Goal: Task Accomplishment & Management: Use online tool/utility

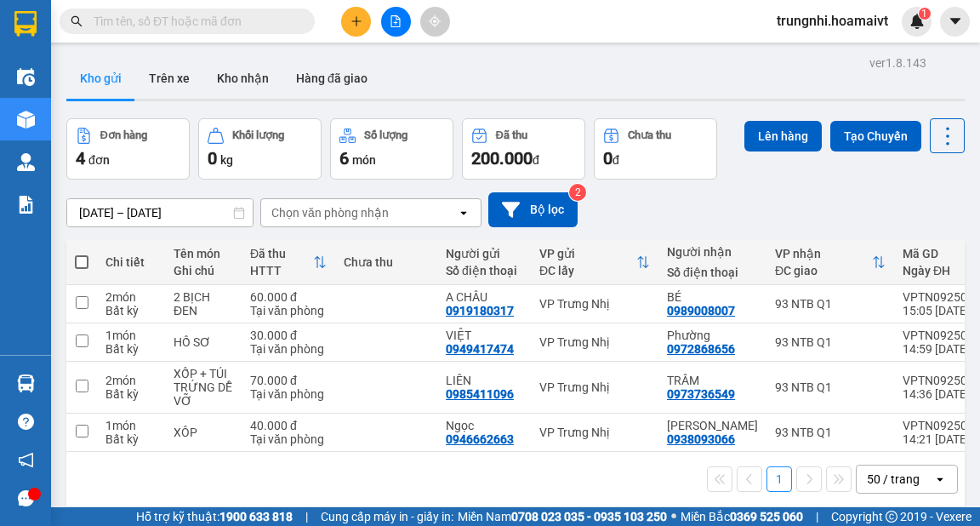
click at [351, 20] on icon "plus" at bounding box center [357, 21] width 12 height 12
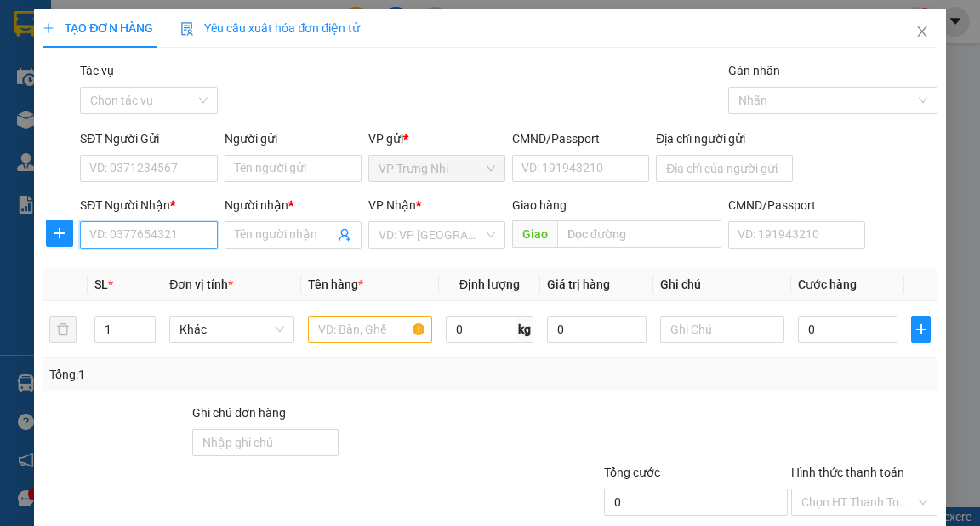
click at [132, 242] on input "SĐT Người Nhận *" at bounding box center [148, 234] width 137 height 27
type input "0813579797"
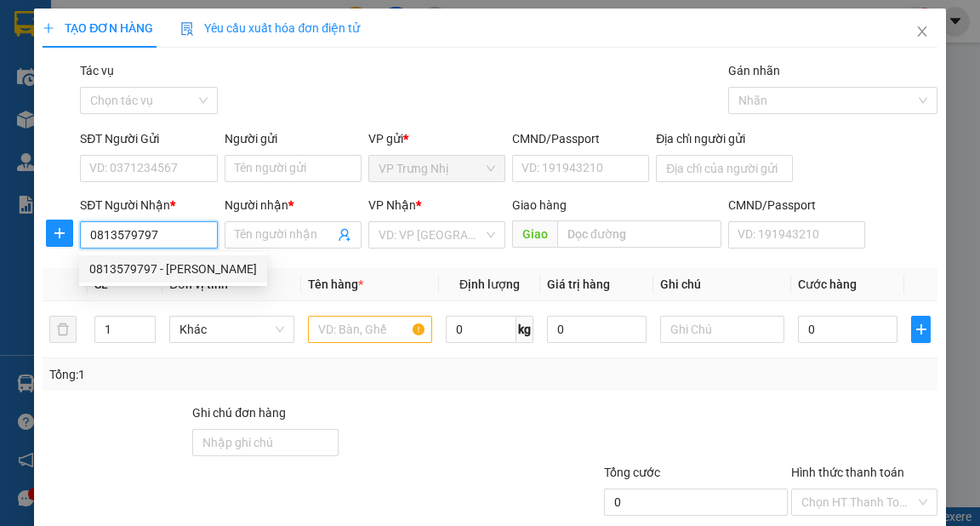
click at [151, 259] on div "0813579797 - [PERSON_NAME]" at bounding box center [173, 268] width 188 height 27
type input "NGỌC"
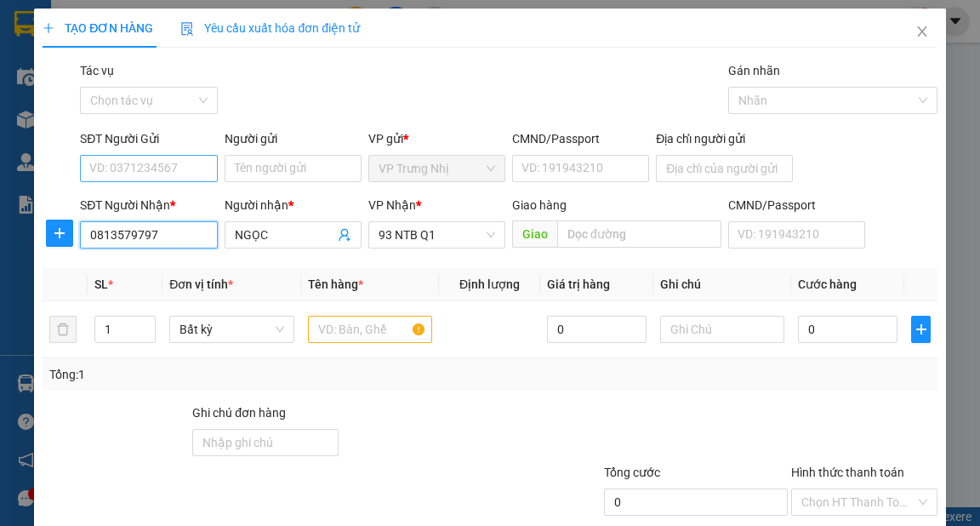
type input "0813579797"
click at [164, 170] on input "SĐT Người Gửi" at bounding box center [148, 168] width 137 height 27
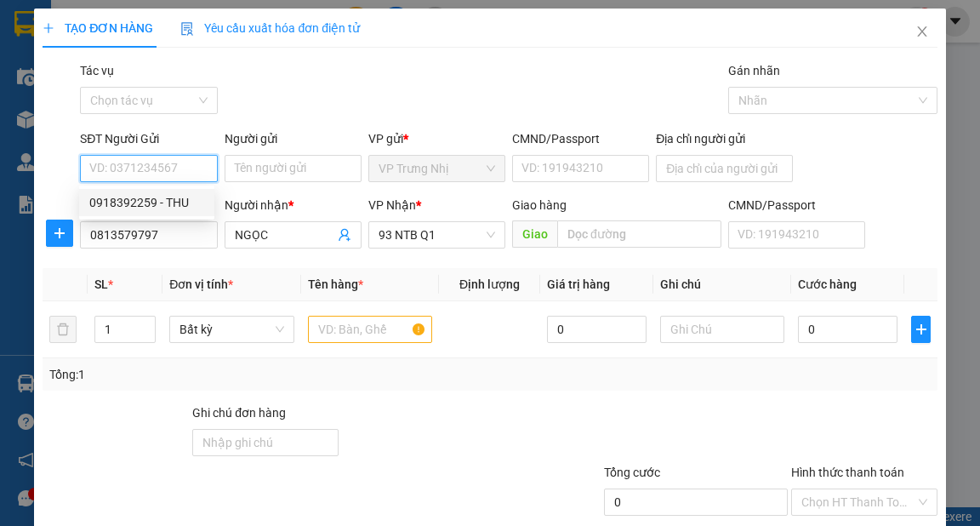
click at [180, 207] on div "0918392259 - THU" at bounding box center [146, 202] width 115 height 19
type input "0918392259"
type input "THU"
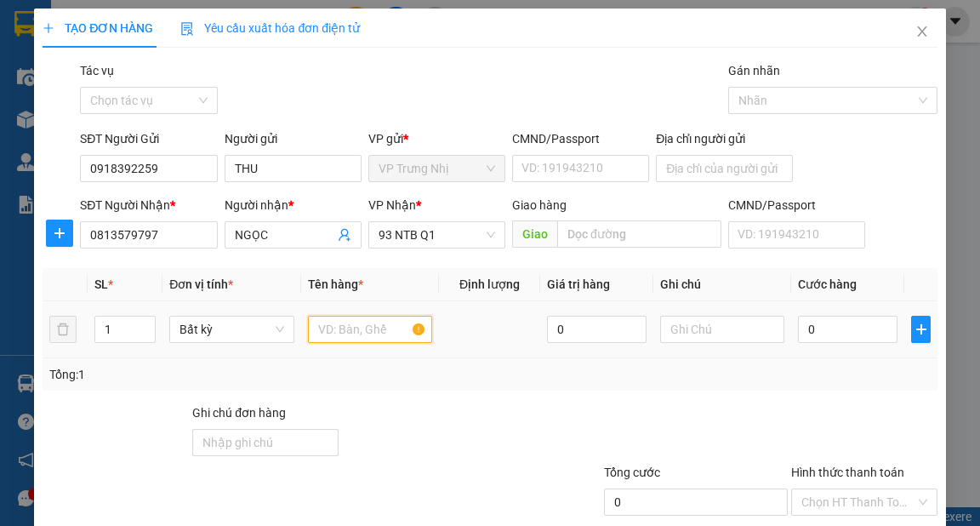
click at [339, 328] on input "text" at bounding box center [370, 329] width 125 height 27
type input "HỘP BK"
click at [819, 336] on input "0" at bounding box center [848, 329] width 100 height 27
type input "3"
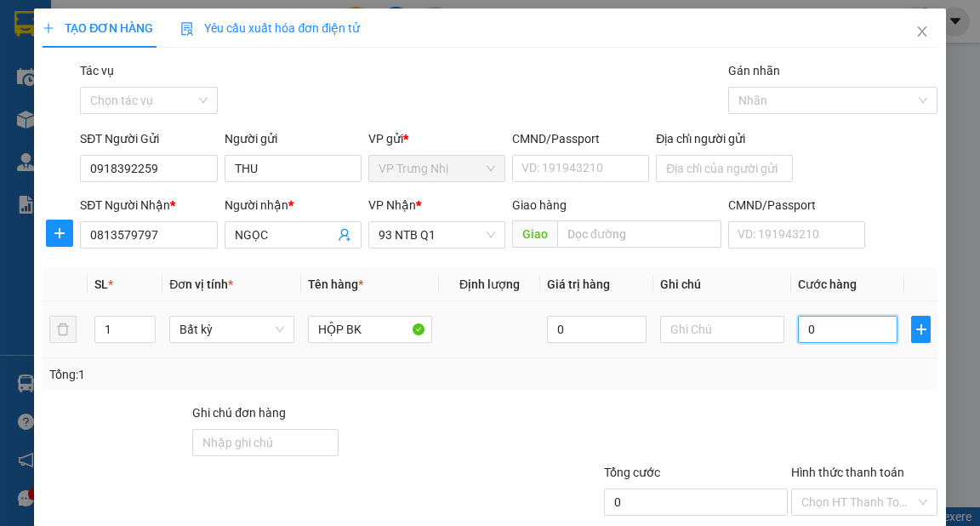
type input "3"
type input "30"
type input "30.000"
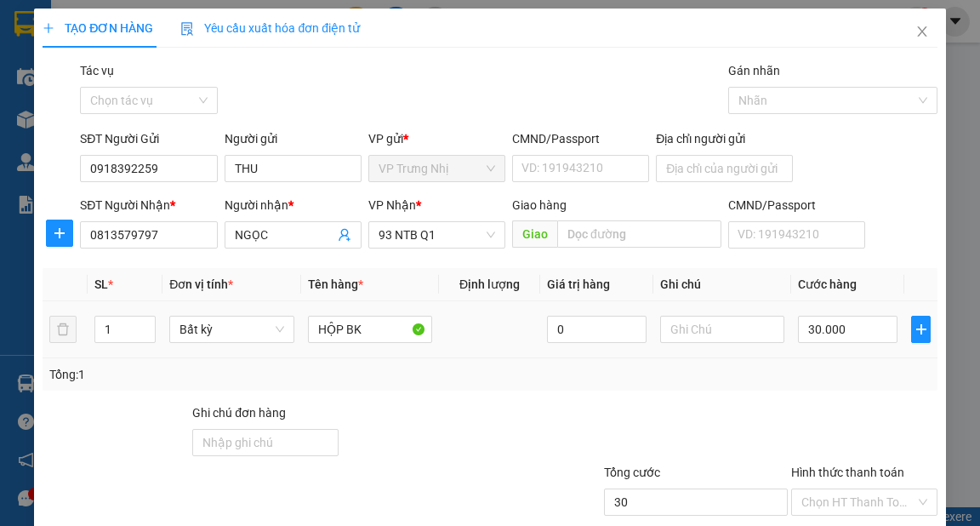
type input "30.000"
click at [823, 369] on div "Tổng: 1" at bounding box center [489, 374] width 881 height 19
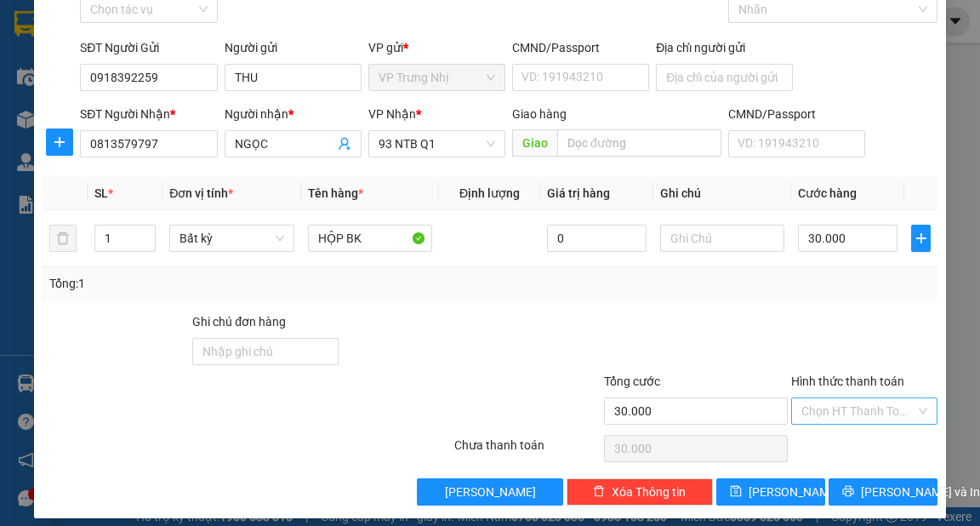
scroll to position [102, 0]
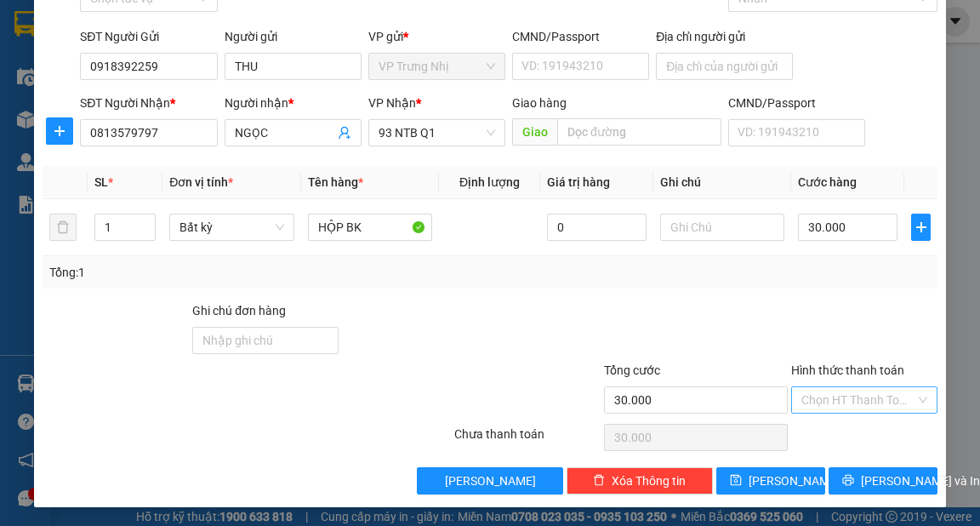
click at [854, 395] on input "Hình thức thanh toán" at bounding box center [859, 400] width 114 height 26
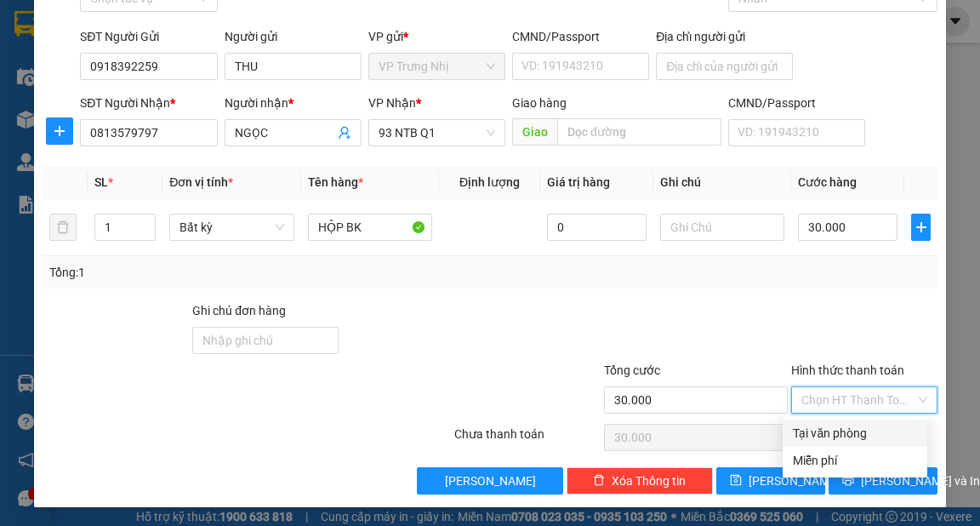
click at [856, 431] on div "Tại văn phòng" at bounding box center [855, 433] width 124 height 19
type input "0"
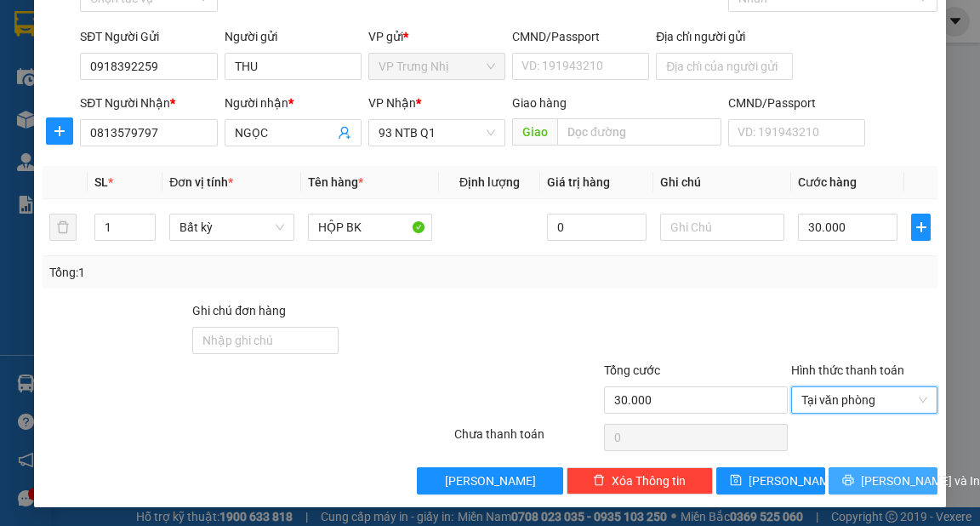
click at [875, 474] on span "[PERSON_NAME] và In" at bounding box center [920, 480] width 119 height 19
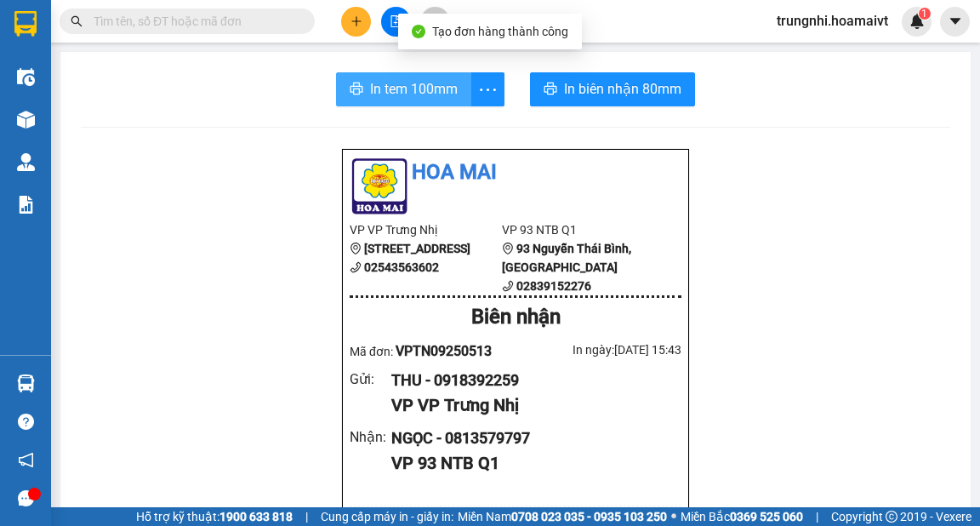
click at [371, 93] on span "In tem 100mm" at bounding box center [414, 88] width 88 height 21
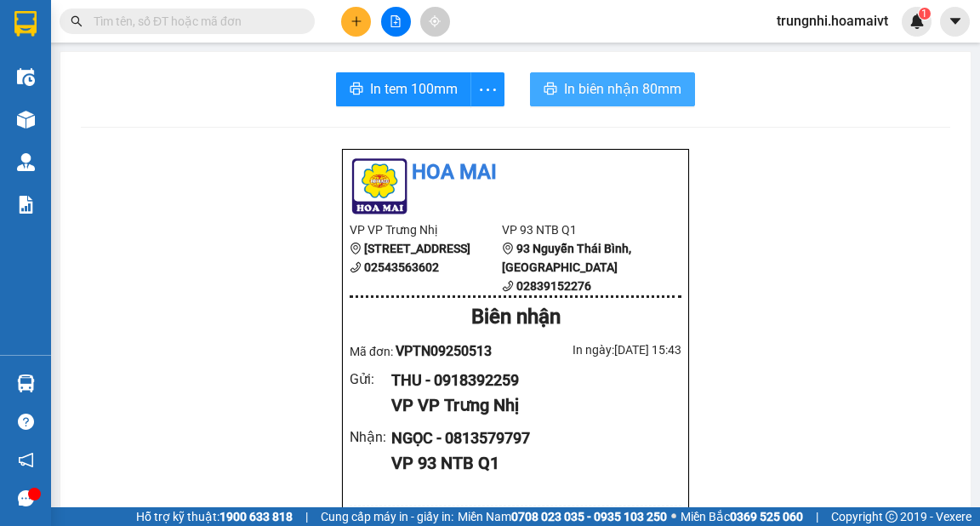
click at [597, 94] on span "In biên nhận 80mm" at bounding box center [622, 88] width 117 height 21
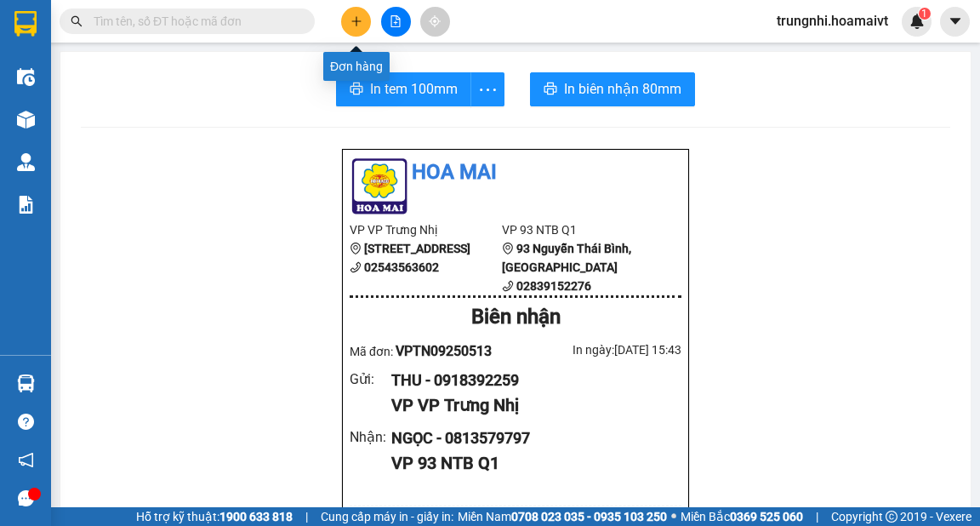
click at [354, 18] on icon "plus" at bounding box center [357, 21] width 12 height 12
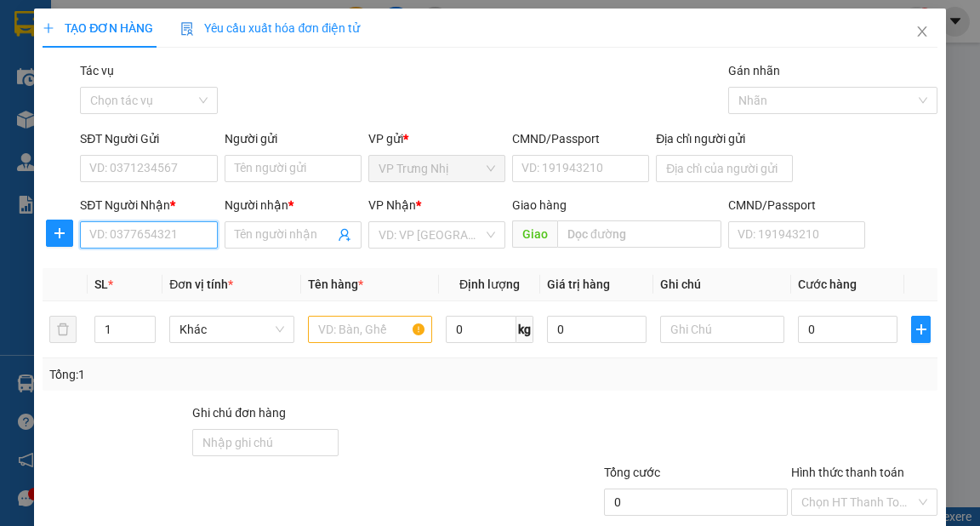
click at [116, 231] on input "SĐT Người Nhận *" at bounding box center [148, 234] width 137 height 27
click at [139, 230] on input "SĐT Người Nhận *" at bounding box center [148, 234] width 137 height 27
type input "0908419668"
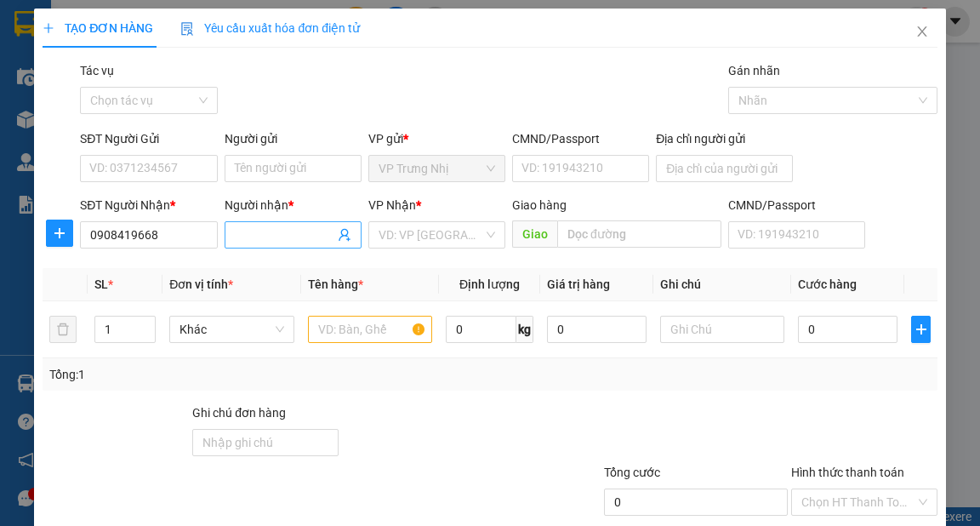
click at [260, 243] on input "Người nhận *" at bounding box center [285, 235] width 100 height 19
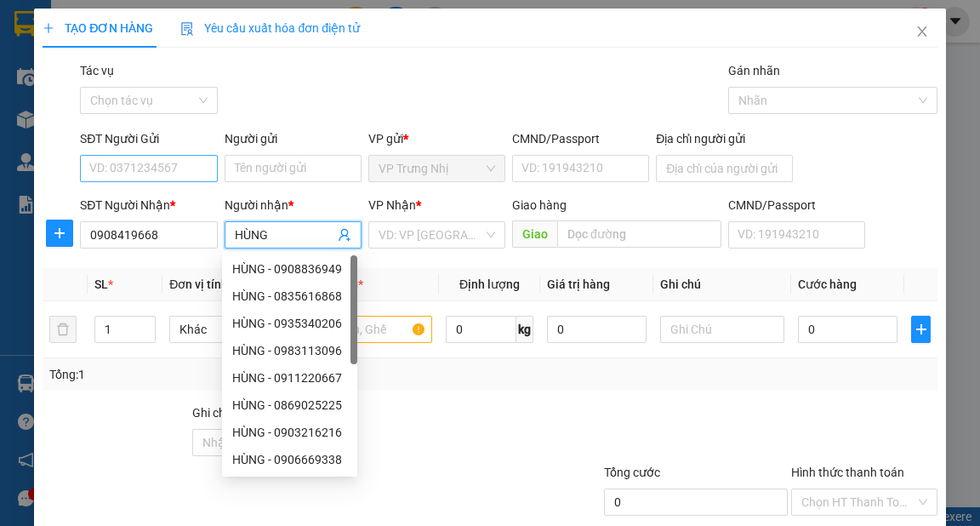
type input "HÙNG"
click at [146, 167] on input "SĐT Người Gửi" at bounding box center [148, 168] width 137 height 27
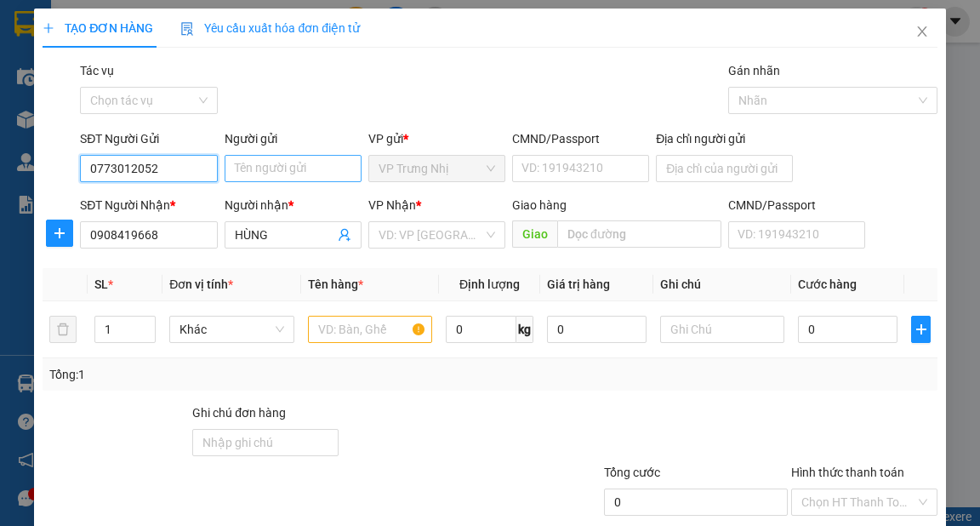
type input "0773012052"
click at [281, 170] on input "Người gửi" at bounding box center [293, 168] width 137 height 27
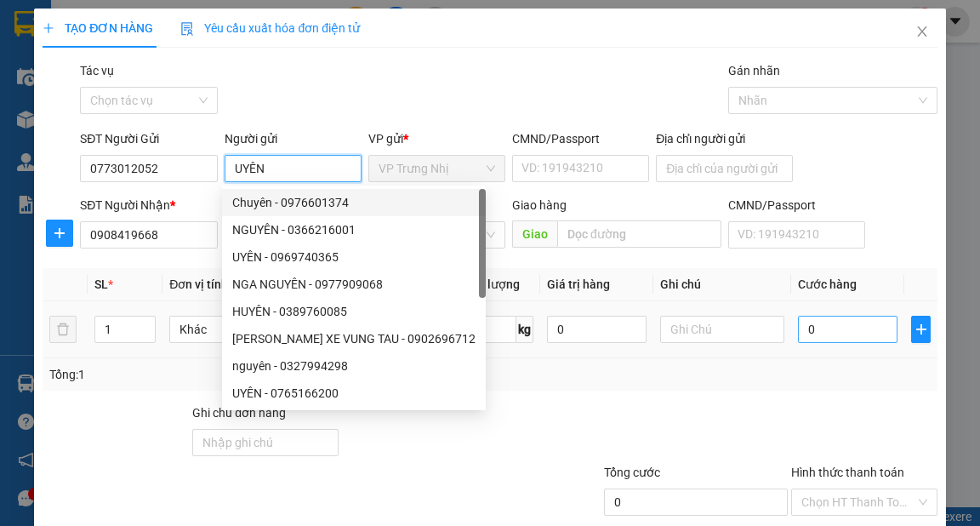
type input "UYÊN"
click at [818, 319] on input "0" at bounding box center [848, 329] width 100 height 27
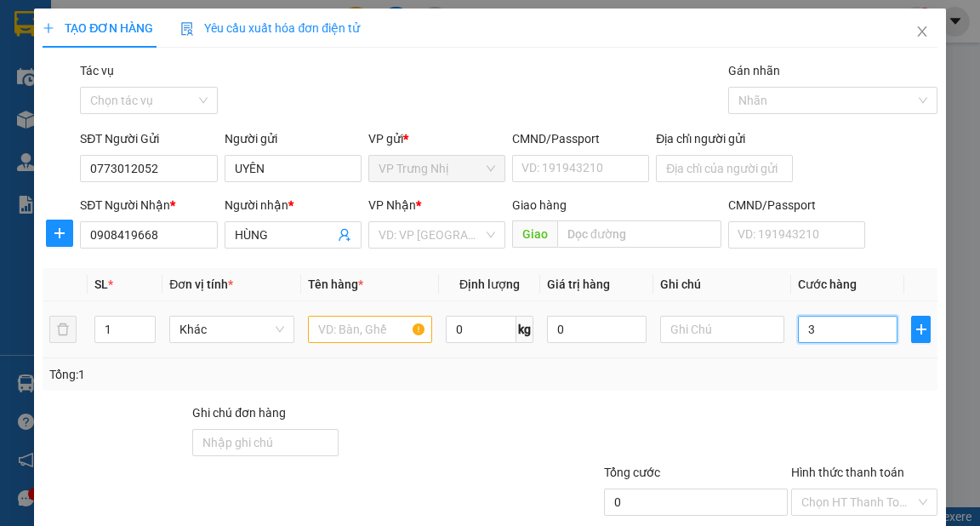
type input "30"
type input "30.000"
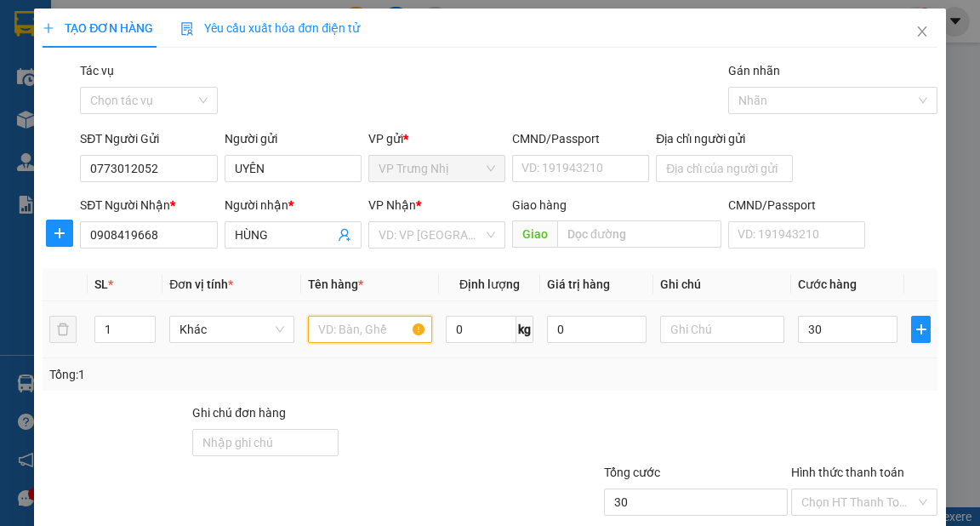
type input "30.000"
click at [389, 327] on input "text" at bounding box center [370, 329] width 125 height 27
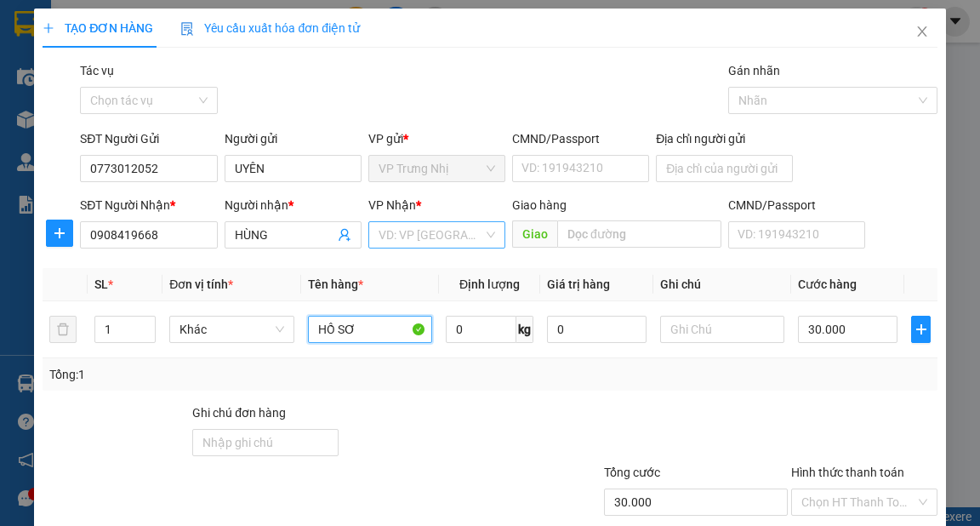
type input "HỒ SƠ"
click at [414, 235] on input "search" at bounding box center [431, 235] width 105 height 26
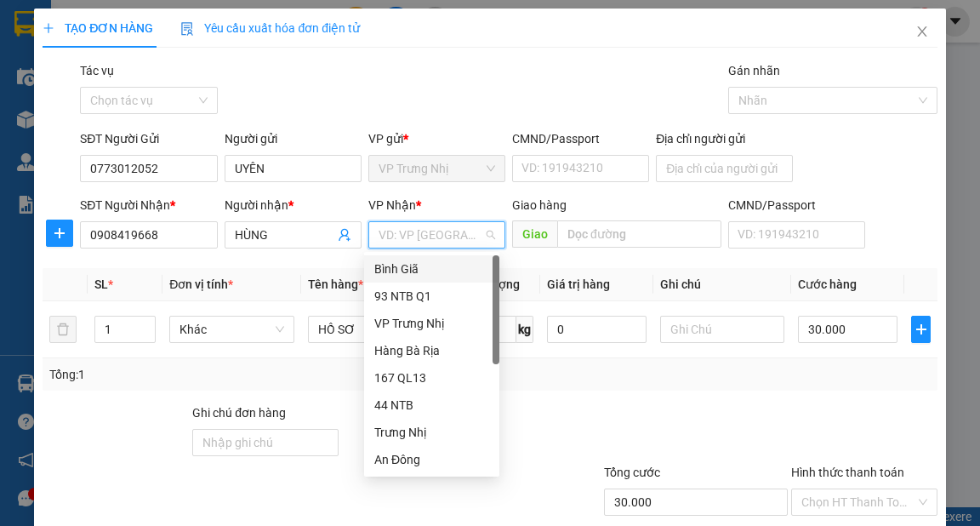
type input "9"
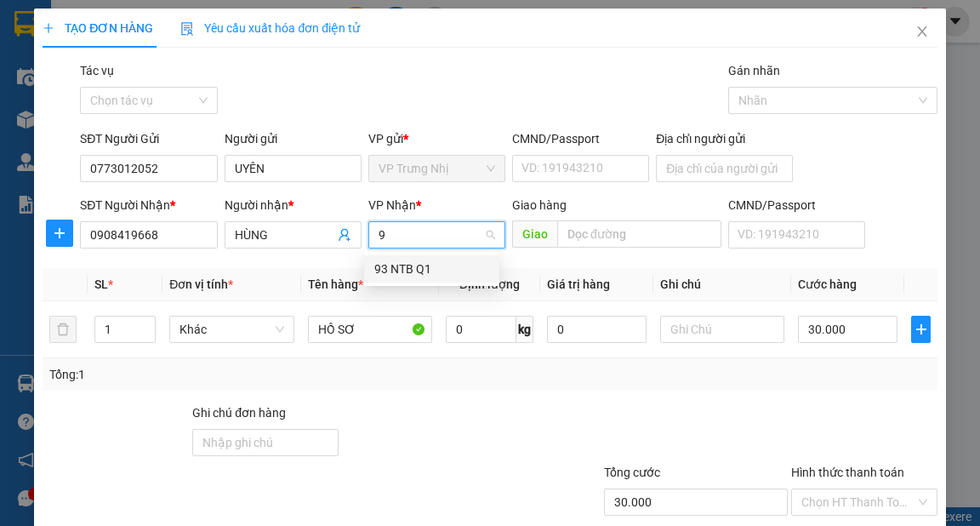
click at [446, 266] on div "93 NTB Q1" at bounding box center [431, 269] width 115 height 19
click at [739, 368] on div "Tổng: 1" at bounding box center [489, 374] width 881 height 19
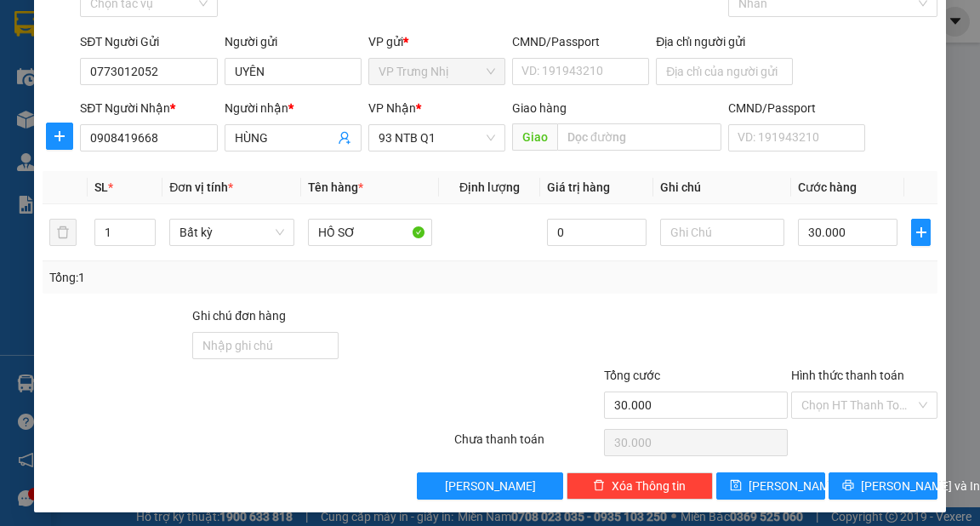
scroll to position [102, 0]
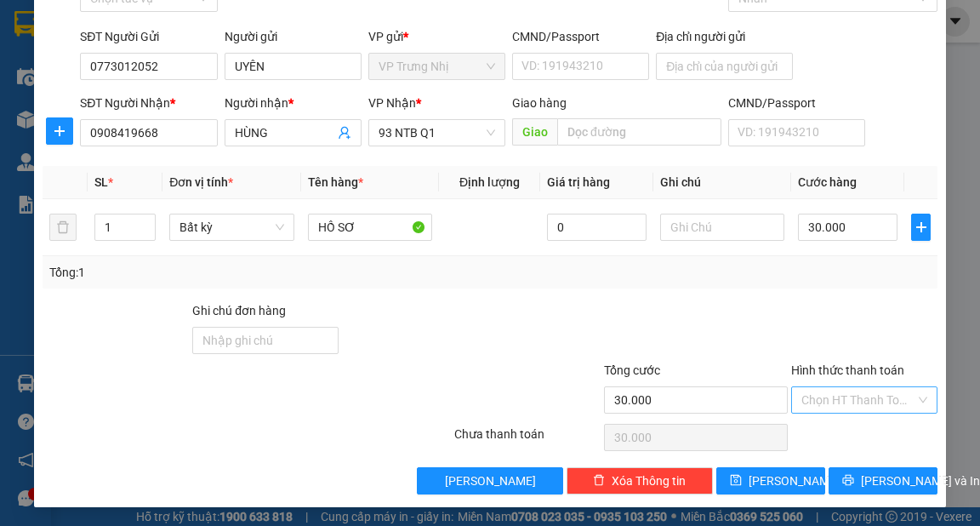
click at [843, 402] on input "Hình thức thanh toán" at bounding box center [859, 400] width 114 height 26
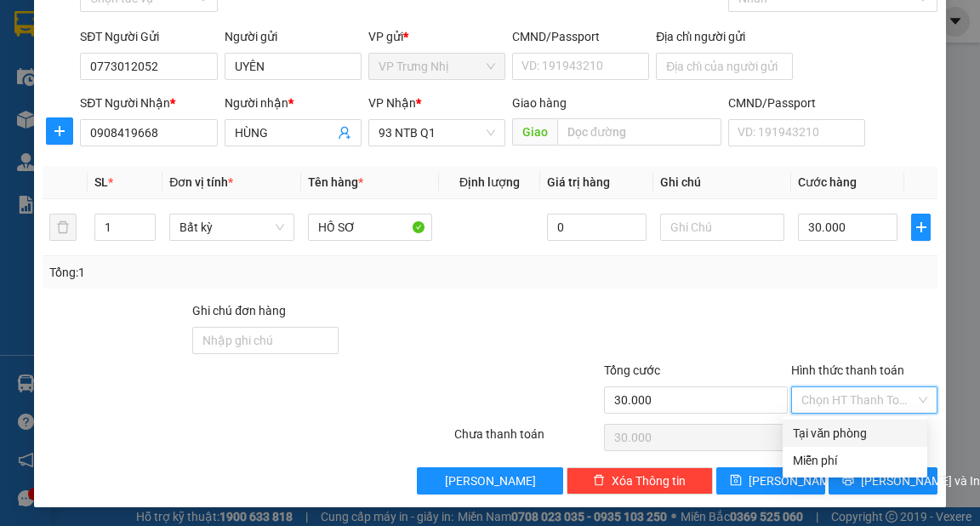
click at [841, 436] on div "Tại văn phòng" at bounding box center [855, 433] width 124 height 19
type input "0"
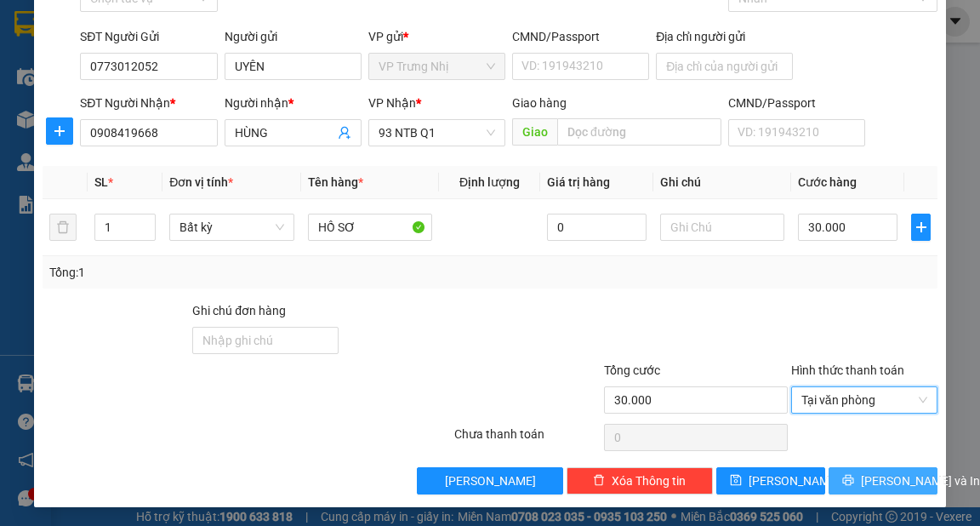
click at [861, 478] on span "[PERSON_NAME] và In" at bounding box center [920, 480] width 119 height 19
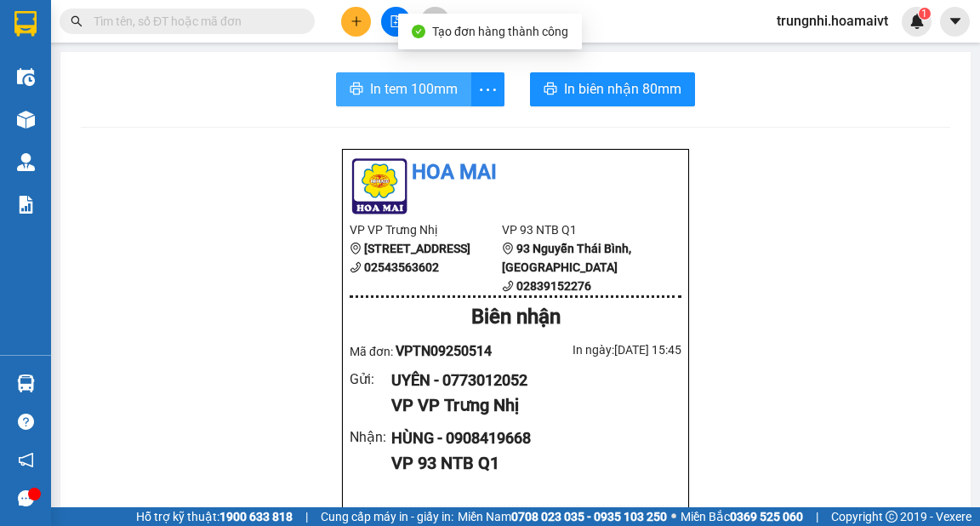
click at [370, 84] on span "In tem 100mm" at bounding box center [414, 88] width 88 height 21
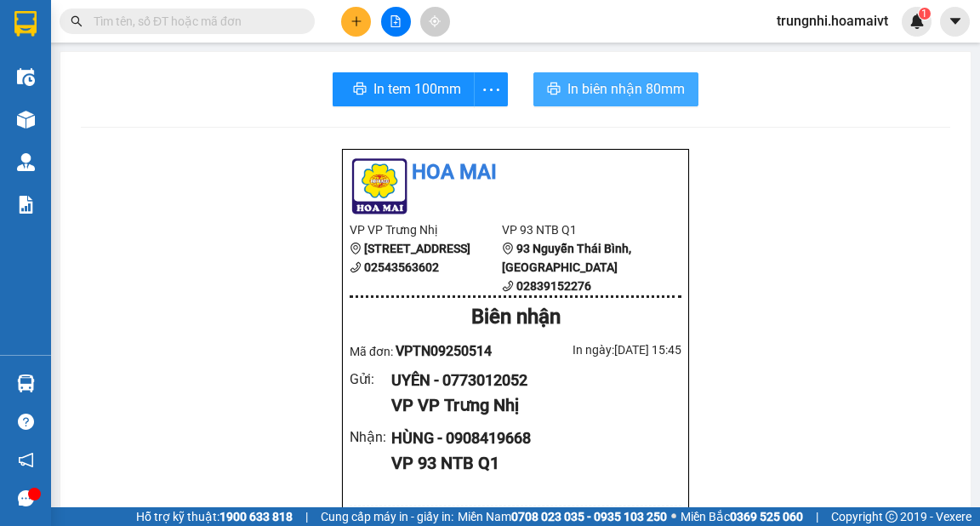
click at [645, 78] on span "In biên nhận 80mm" at bounding box center [626, 88] width 117 height 21
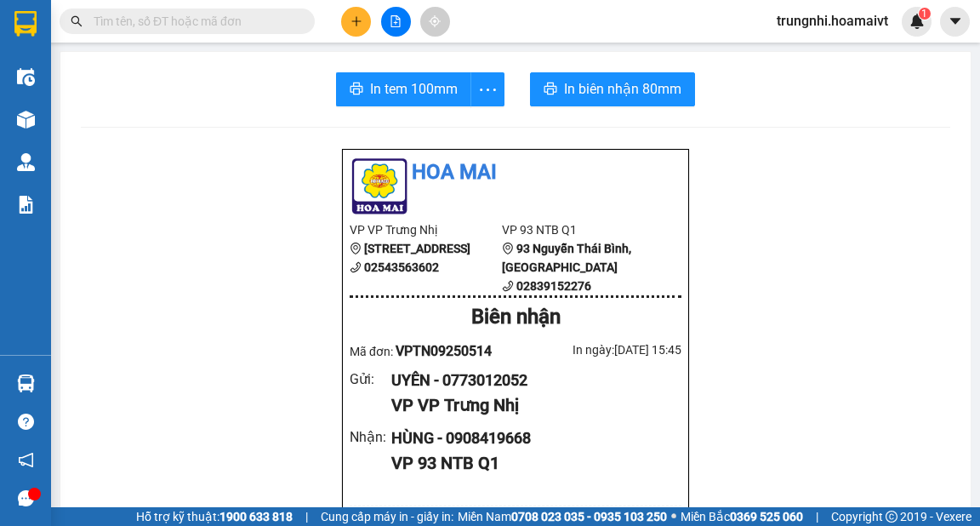
click at [236, 26] on input "text" at bounding box center [194, 21] width 201 height 19
click at [146, 23] on input "text" at bounding box center [194, 21] width 201 height 19
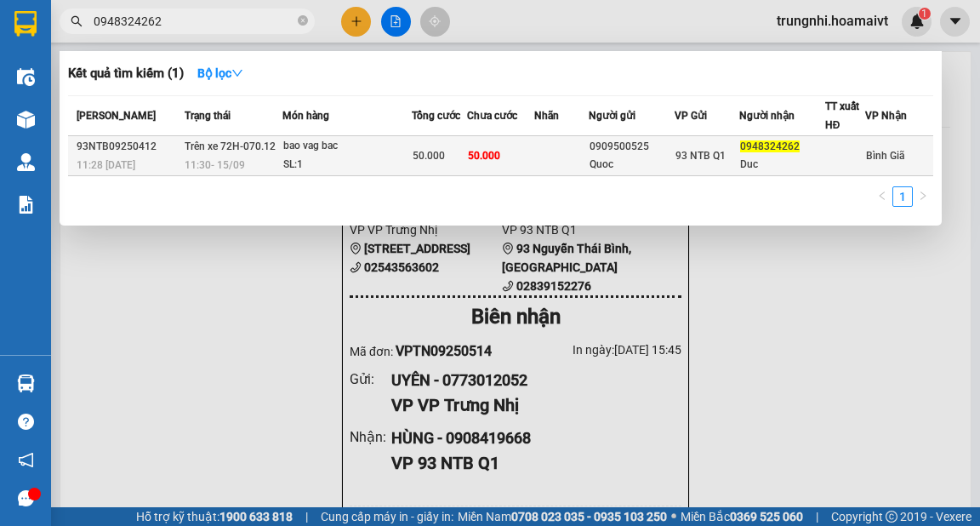
type input "0948324262"
click at [386, 153] on div "bao vag bac" at bounding box center [347, 146] width 128 height 19
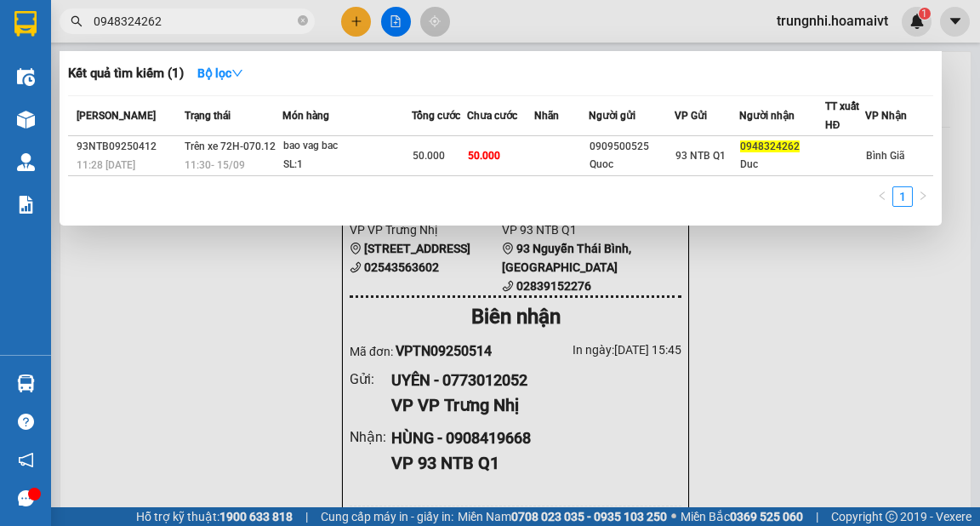
click at [282, 19] on input "0948324262" at bounding box center [194, 21] width 201 height 19
click at [237, 19] on input "0948324262" at bounding box center [194, 21] width 201 height 19
click at [306, 24] on icon "close-circle" at bounding box center [303, 20] width 10 height 10
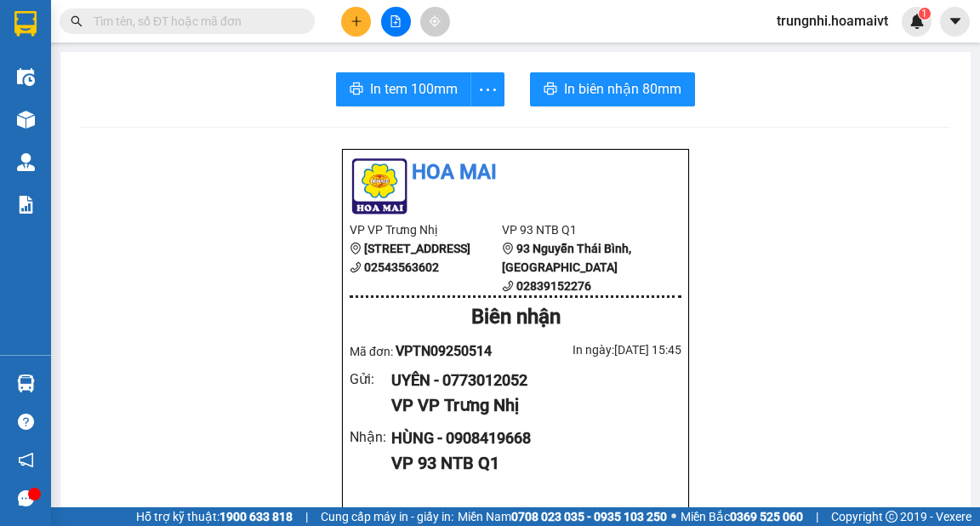
click at [357, 26] on icon "plus" at bounding box center [357, 21] width 12 height 12
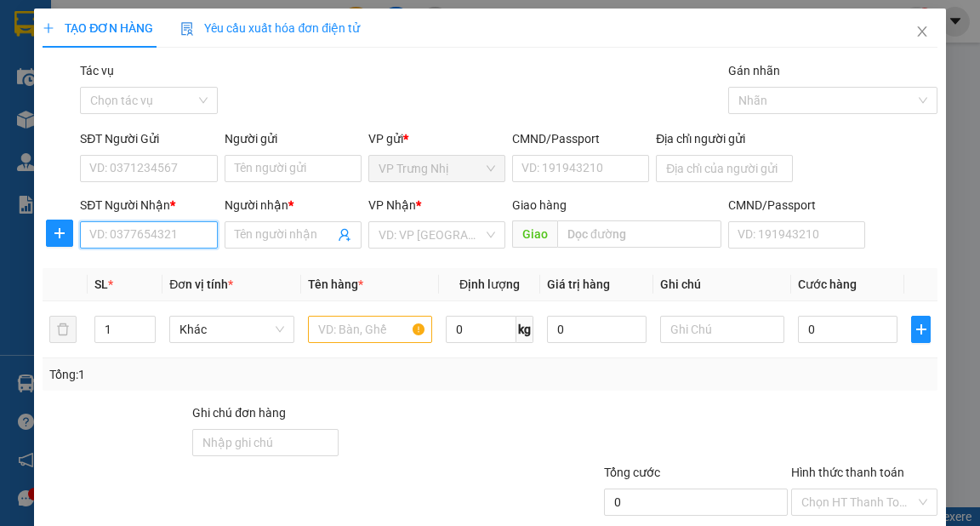
click at [168, 235] on input "SĐT Người Nhận *" at bounding box center [148, 234] width 137 height 27
type input "0938936386"
click at [186, 269] on div "0938936386 - MINH" at bounding box center [146, 269] width 115 height 19
type input "MINH"
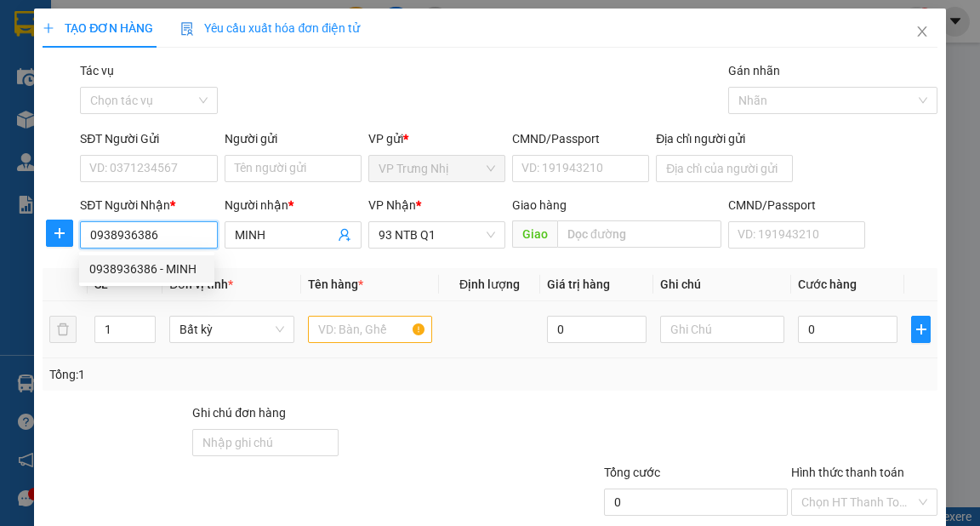
type input "0938936386"
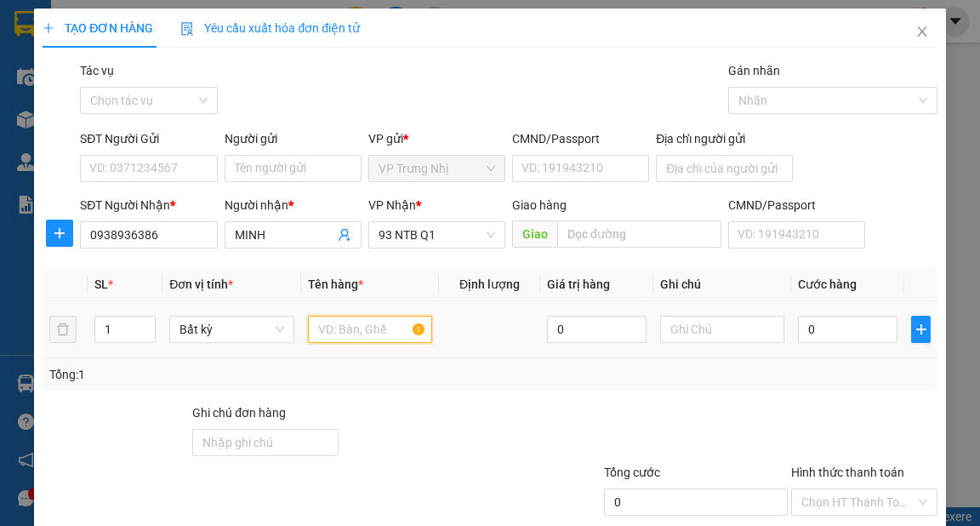
click at [374, 317] on input "text" at bounding box center [370, 329] width 125 height 27
type input "HS"
type input "3"
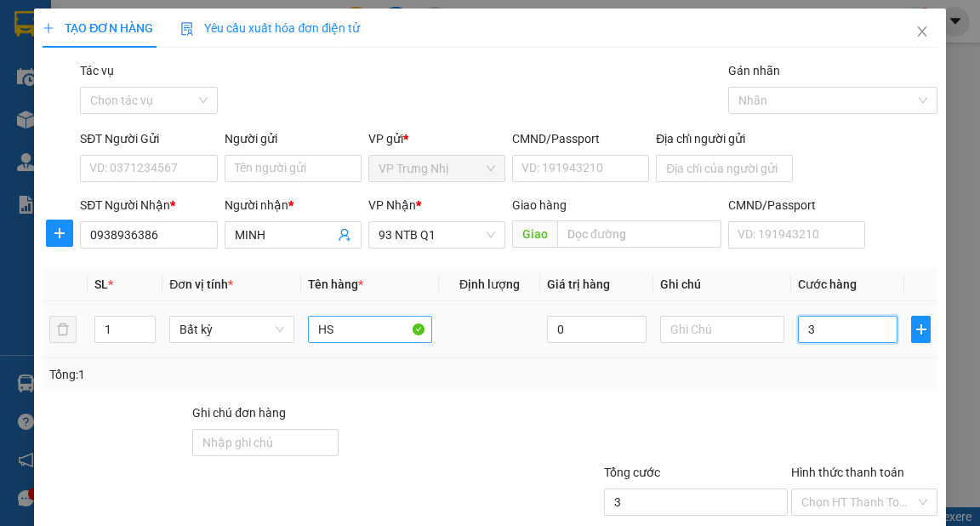
type input "30"
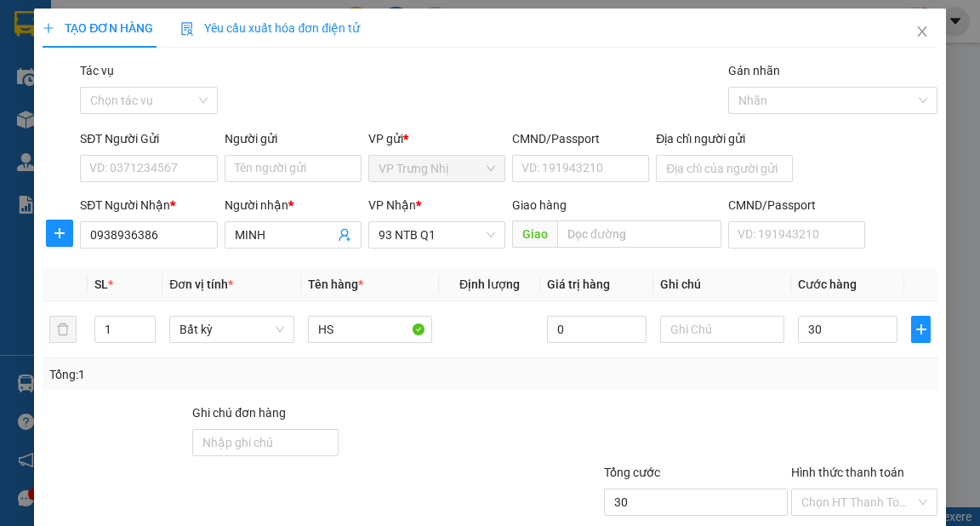
type input "30.000"
click at [865, 463] on div "Hình thức thanh toán Chọn HT Thanh Toán" at bounding box center [864, 493] width 146 height 60
click at [869, 489] on input "Hình thức thanh toán" at bounding box center [859, 502] width 114 height 26
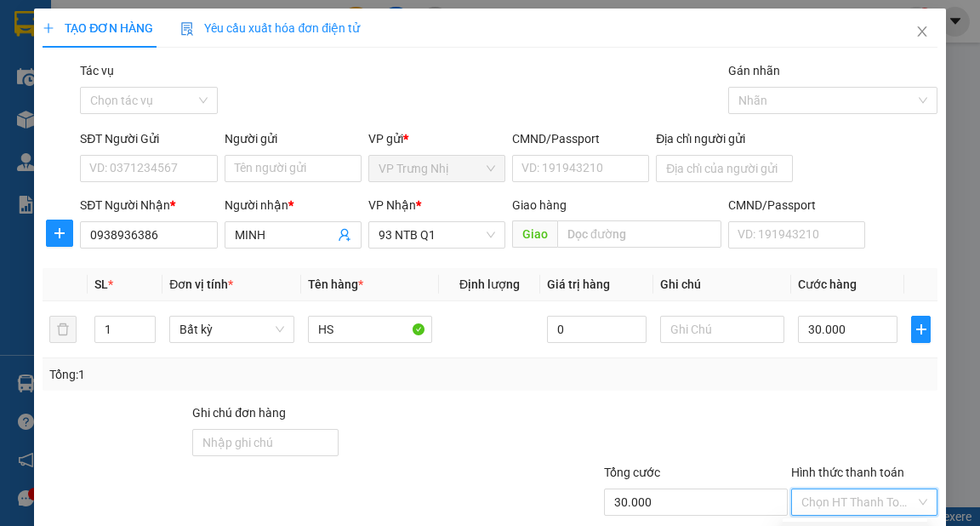
drag, startPoint x: 869, startPoint y: 426, endPoint x: 880, endPoint y: 441, distance: 18.9
click at [869, 525] on div "Tại văn phòng" at bounding box center [855, 535] width 124 height 19
drag, startPoint x: 886, startPoint y: 477, endPoint x: 919, endPoint y: 483, distance: 33.9
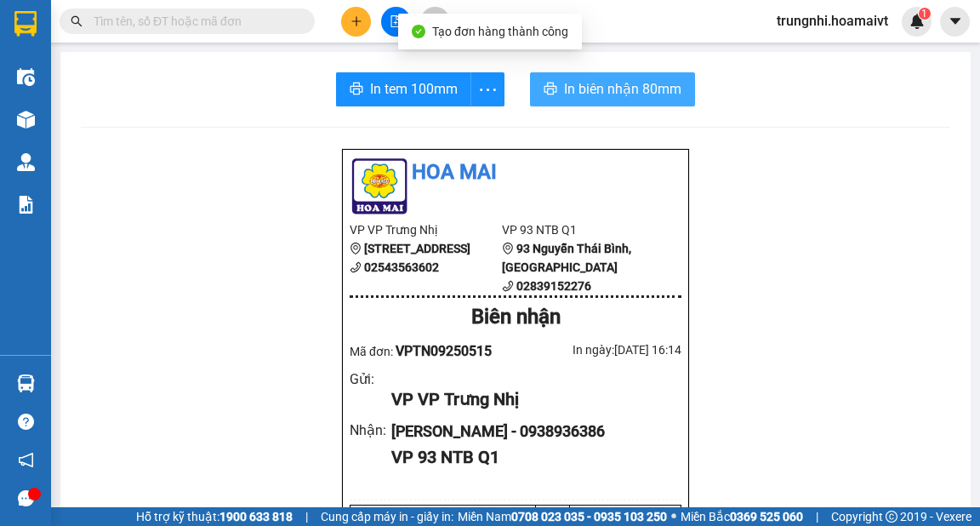
drag, startPoint x: 619, startPoint y: 89, endPoint x: 615, endPoint y: 98, distance: 9.2
click at [616, 89] on span "In biên nhận 80mm" at bounding box center [622, 88] width 117 height 21
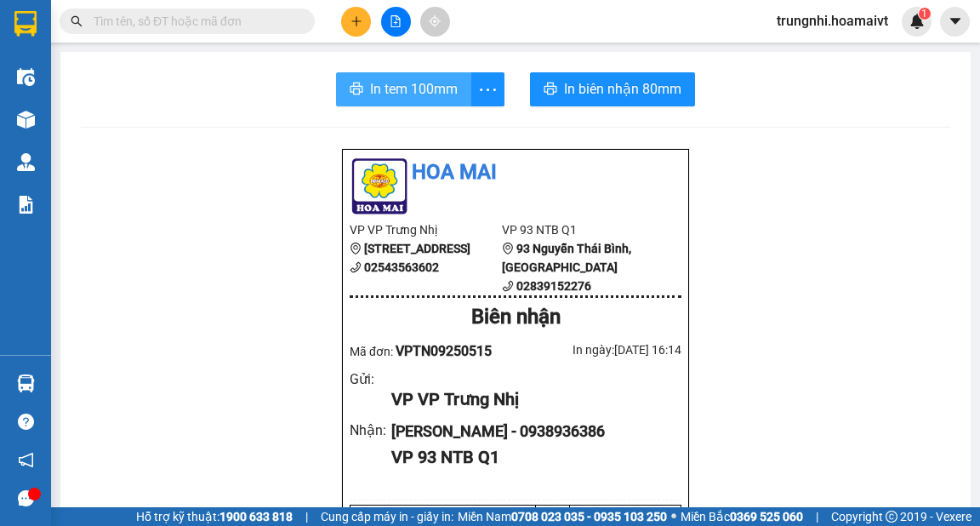
click at [397, 88] on span "In tem 100mm" at bounding box center [414, 88] width 88 height 21
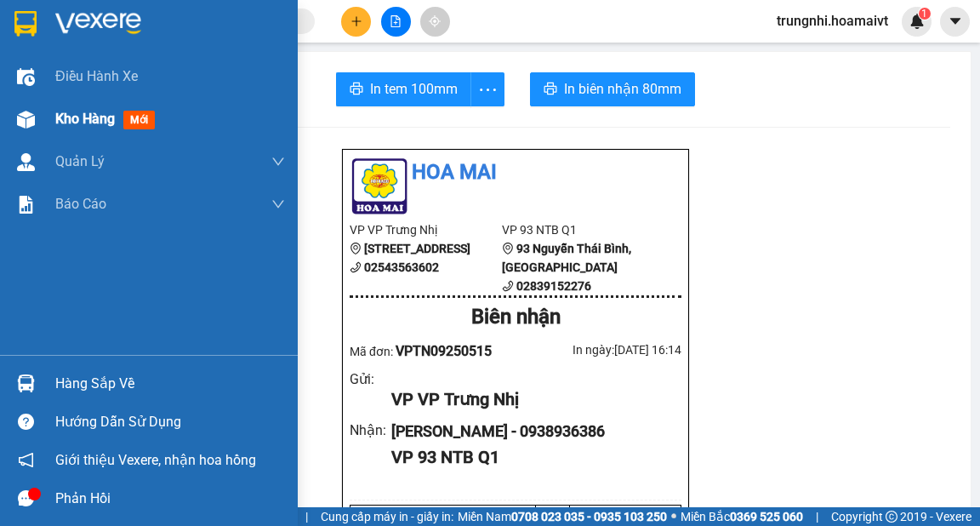
click at [104, 118] on span "Kho hàng" at bounding box center [85, 119] width 60 height 16
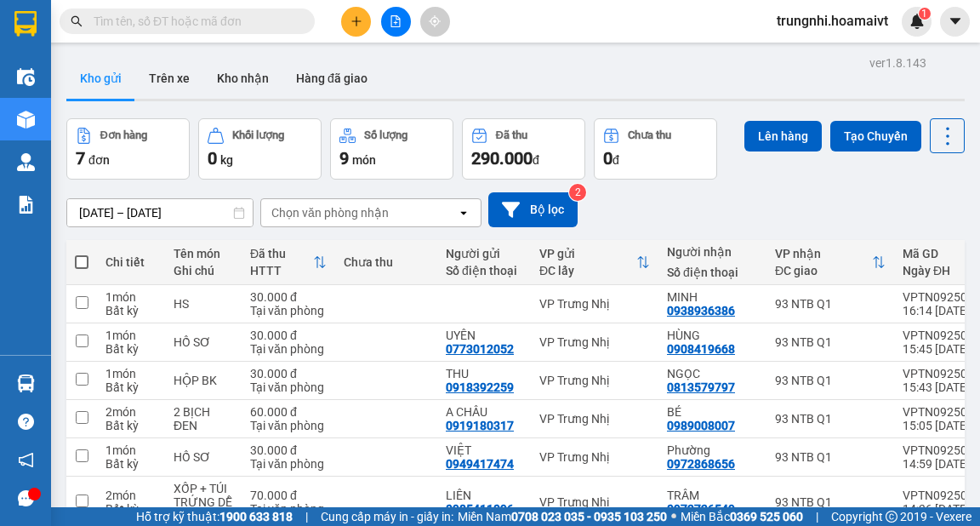
click at [82, 255] on span at bounding box center [82, 262] width 14 height 14
click at [82, 254] on input "checkbox" at bounding box center [82, 254] width 0 height 0
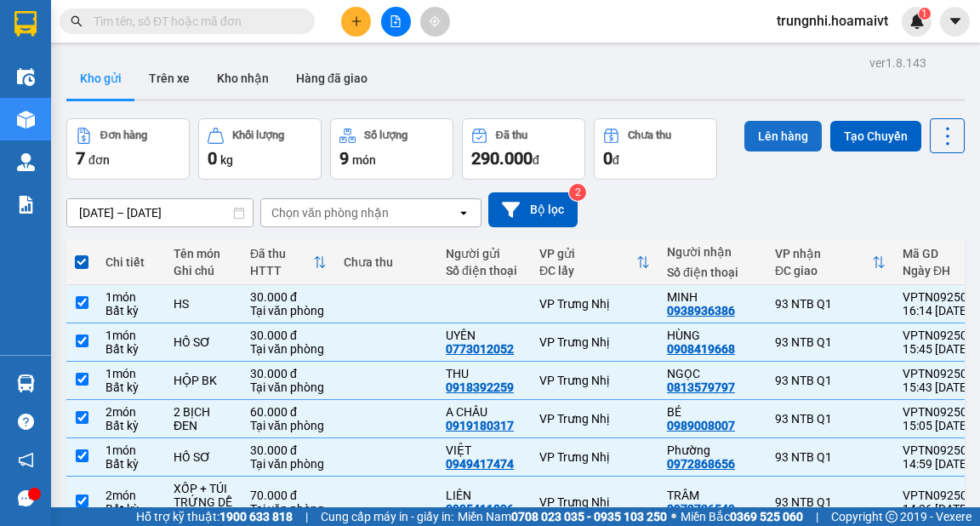
click at [786, 121] on button "Lên hàng" at bounding box center [783, 136] width 77 height 31
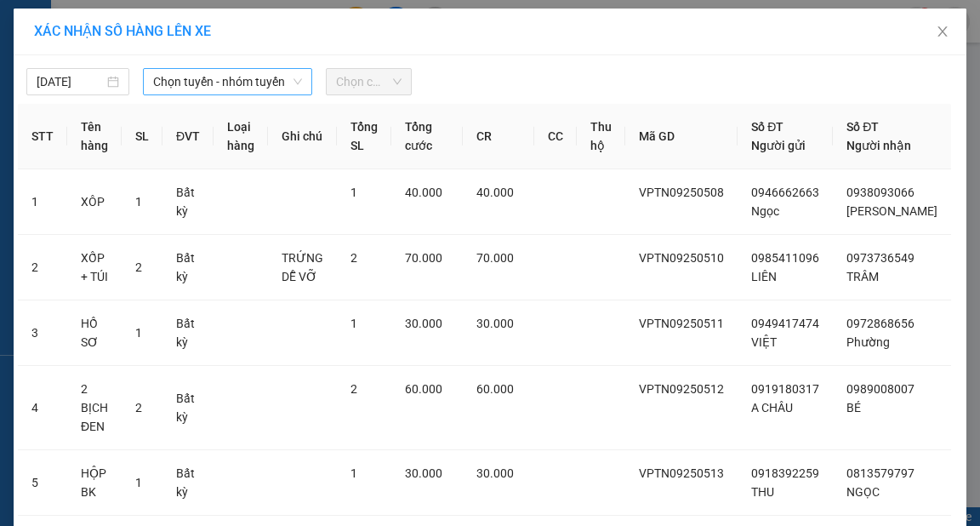
click at [249, 80] on span "Chọn tuyến - nhóm tuyến" at bounding box center [227, 82] width 149 height 26
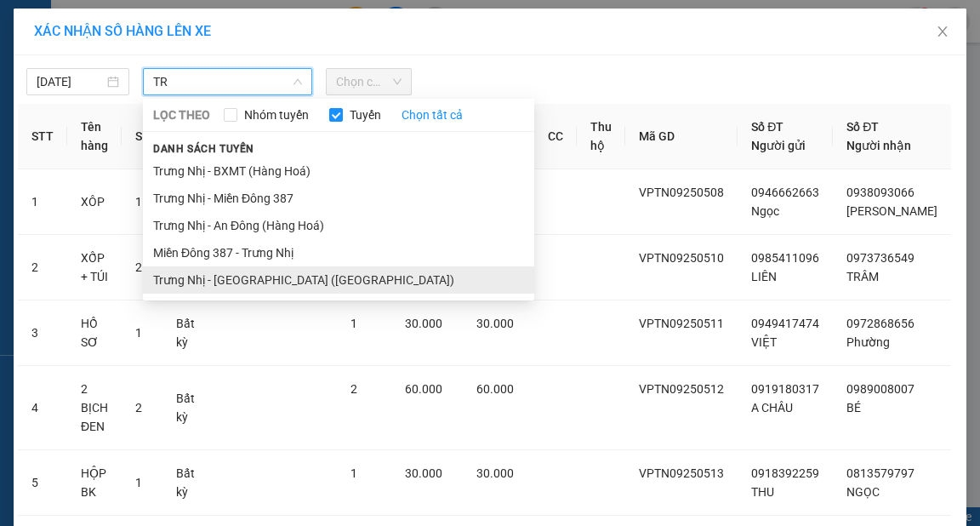
type input "TR"
click at [254, 283] on li "Trưng Nhị - [GEOGRAPHIC_DATA] ([GEOGRAPHIC_DATA])" at bounding box center [338, 279] width 391 height 27
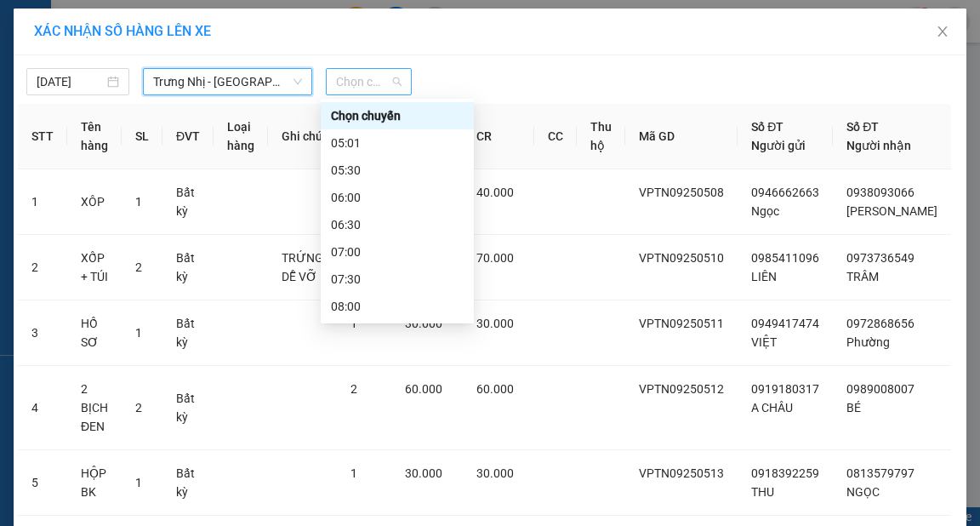
click at [353, 75] on span "Chọn chuyến" at bounding box center [369, 82] width 66 height 26
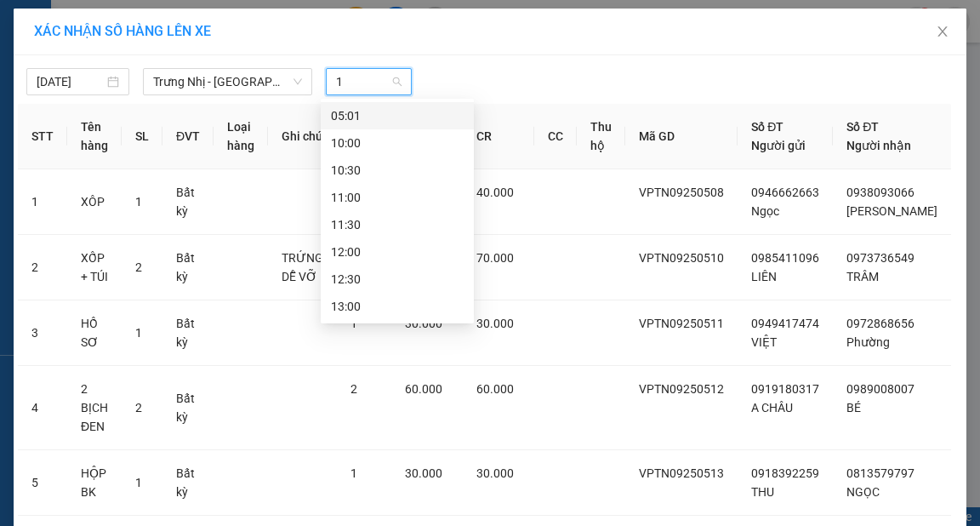
type input "16"
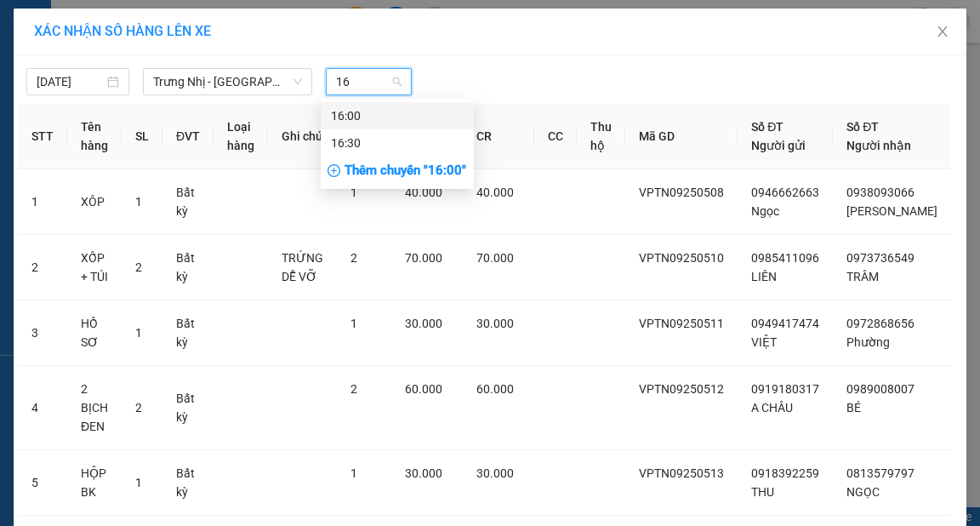
click at [360, 119] on div "16:00" at bounding box center [397, 115] width 133 height 19
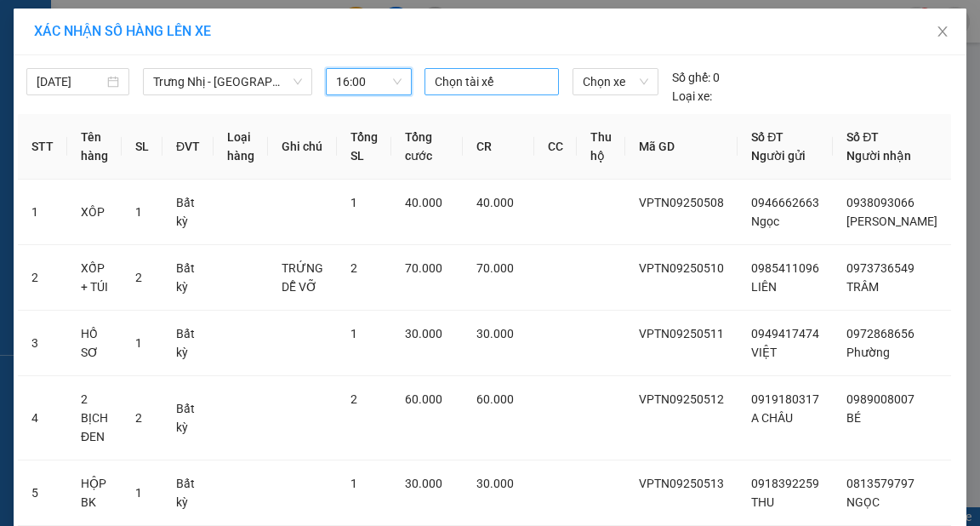
click at [454, 82] on div at bounding box center [492, 81] width 126 height 20
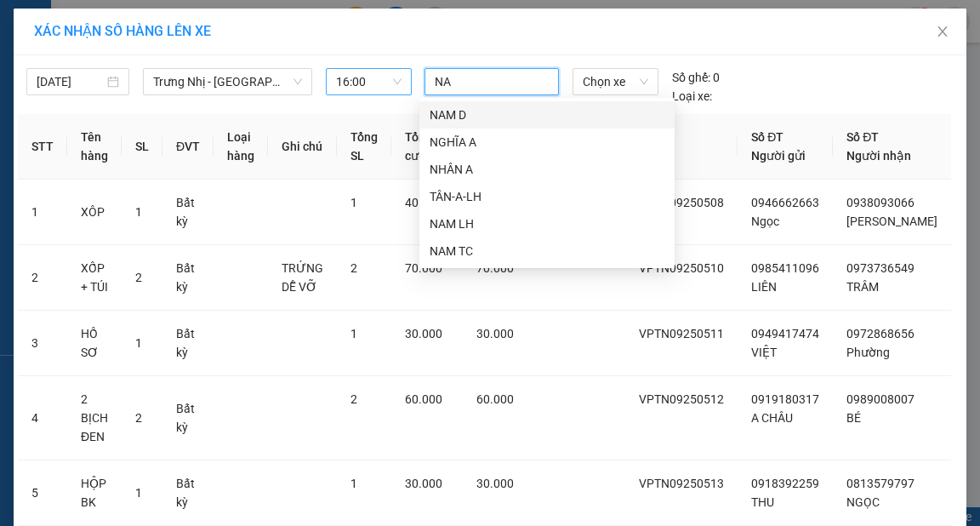
type input "NAM"
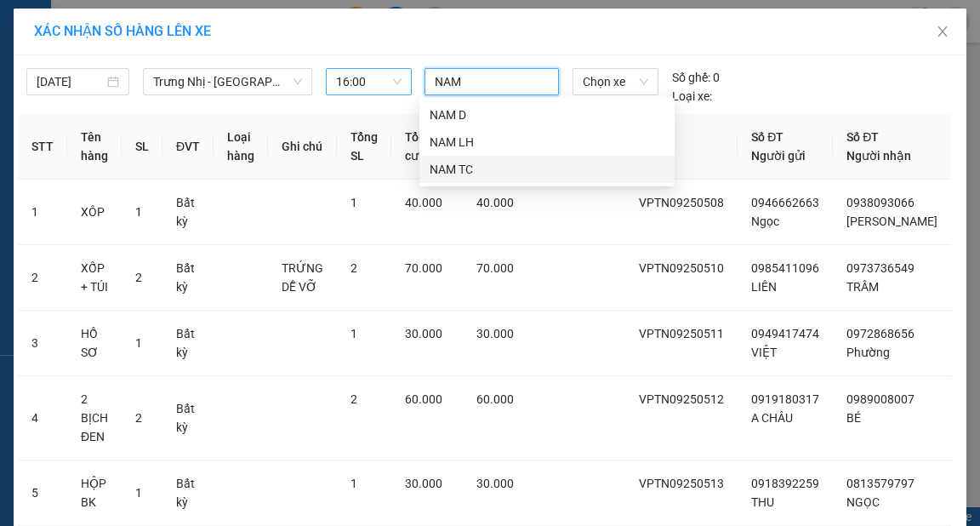
click at [480, 167] on div "NAM TC" at bounding box center [547, 169] width 235 height 19
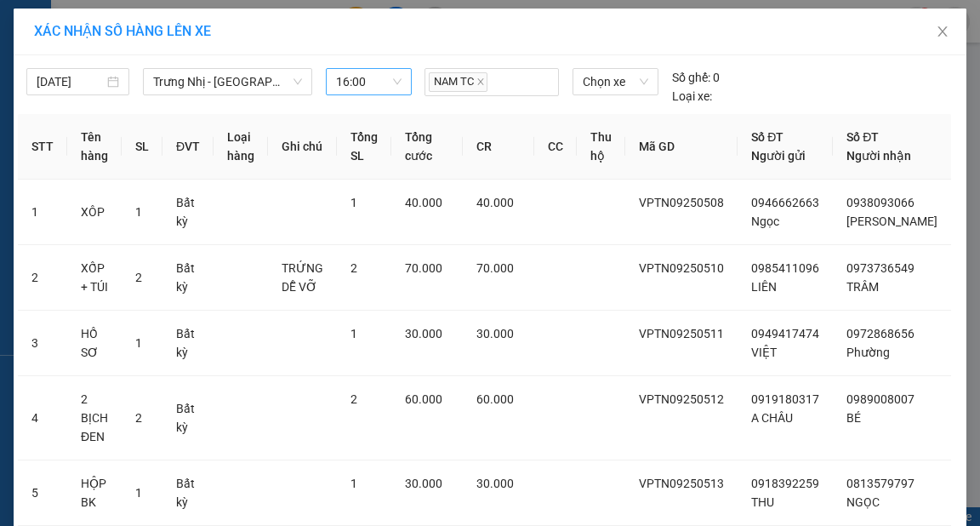
click at [787, 65] on div "[DATE] Trưng Nhị - [GEOGRAPHIC_DATA] ([GEOGRAPHIC_DATA]) LỌC THEO Nhóm tuyến Tu…" at bounding box center [490, 83] width 945 height 46
